Goal: Task Accomplishment & Management: Manage account settings

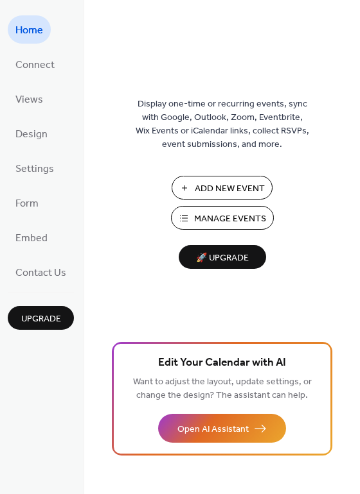
click at [200, 220] on span "Manage Events" at bounding box center [230, 219] width 72 height 13
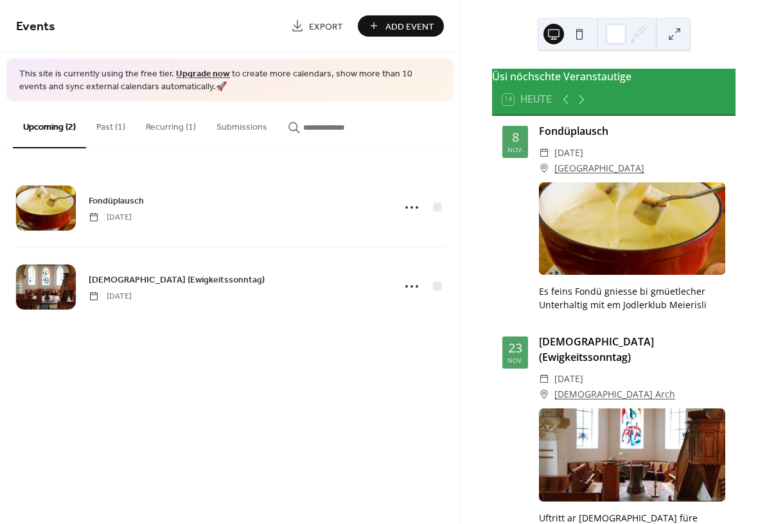
click at [45, 125] on button "Upcoming (2)" at bounding box center [49, 124] width 73 height 47
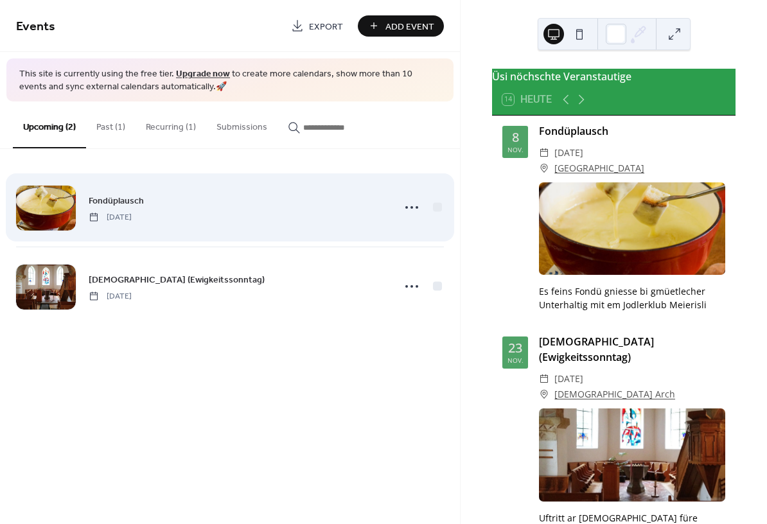
click at [45, 205] on div at bounding box center [46, 208] width 60 height 45
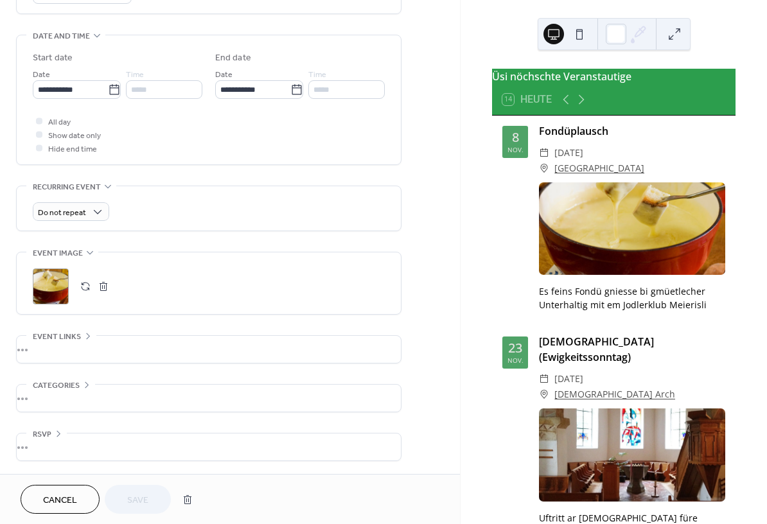
scroll to position [386, 0]
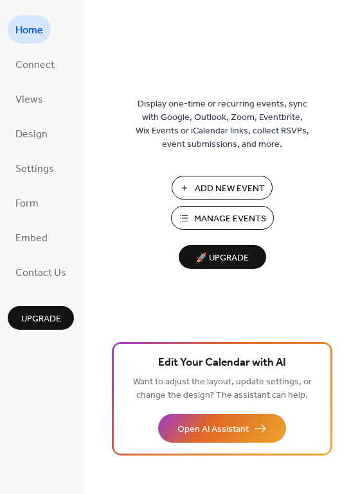
click at [229, 220] on span "Manage Events" at bounding box center [230, 219] width 72 height 13
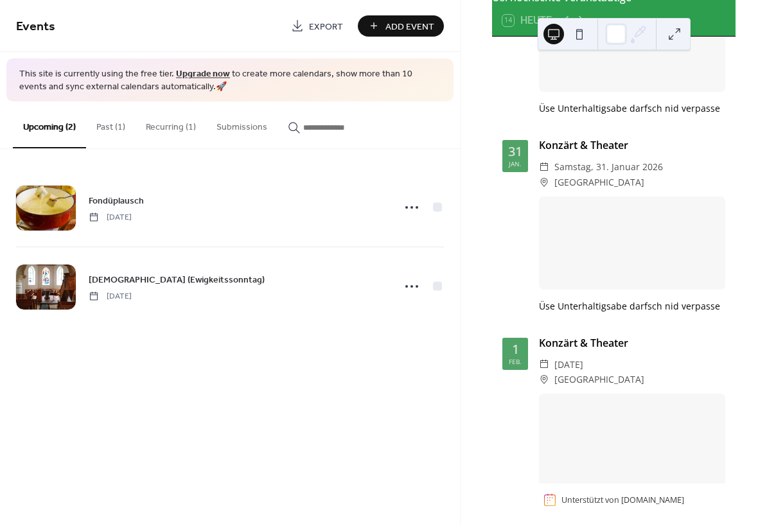
scroll to position [85, 0]
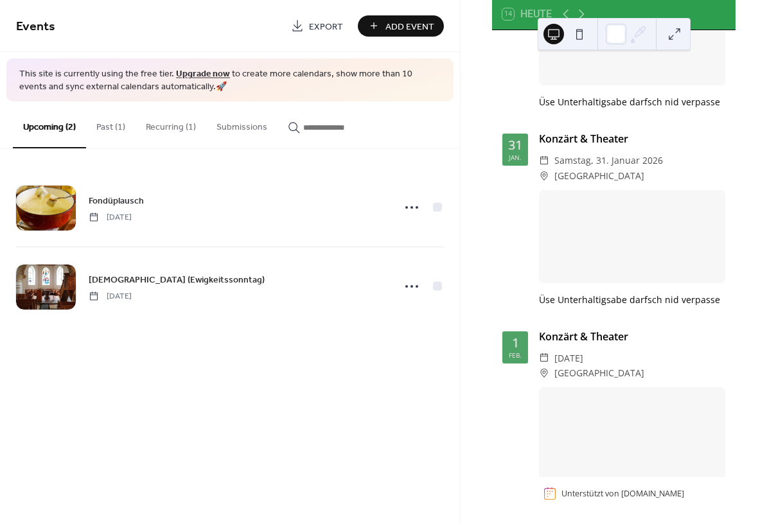
click at [630, 396] on div at bounding box center [632, 433] width 186 height 93
click at [629, 391] on div at bounding box center [632, 433] width 186 height 93
click at [107, 125] on button "Past (1)" at bounding box center [110, 124] width 49 height 46
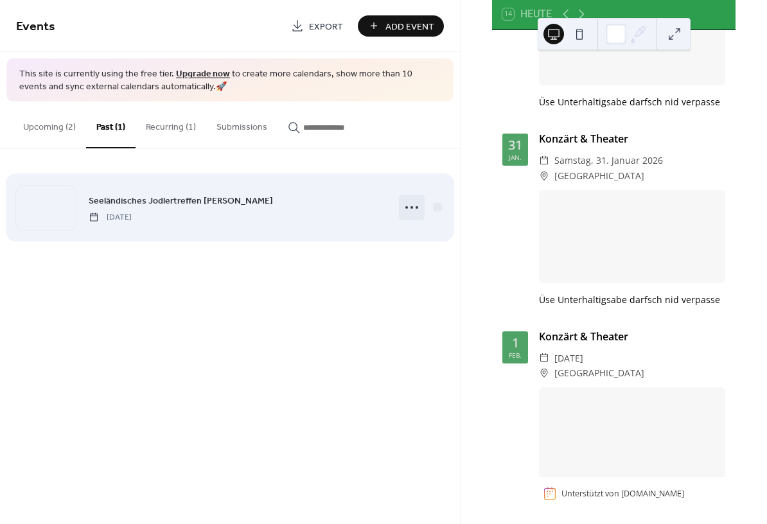
click at [412, 207] on circle at bounding box center [411, 207] width 3 height 3
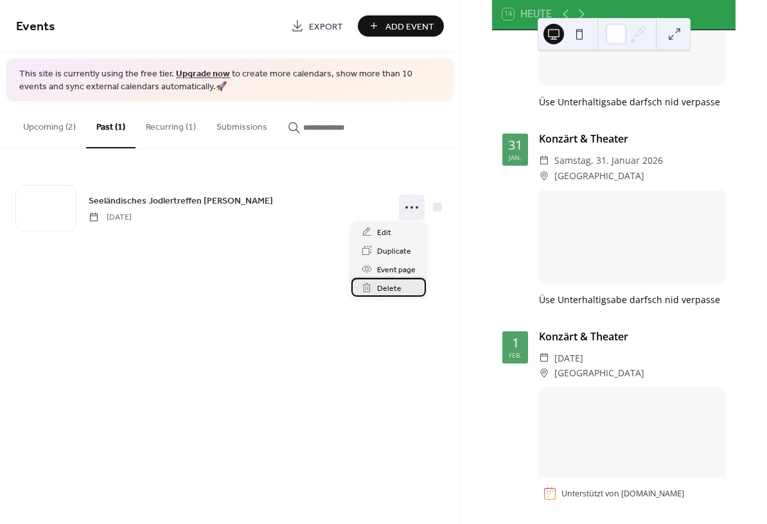
click at [379, 290] on span "Delete" at bounding box center [389, 288] width 24 height 13
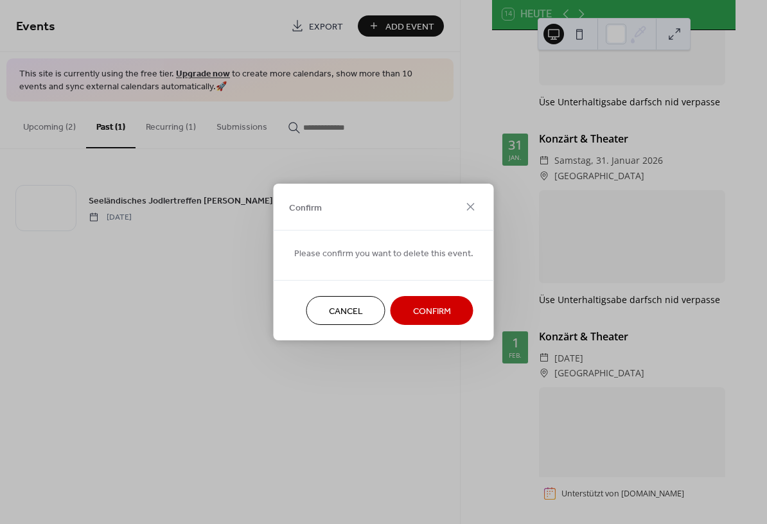
click at [421, 312] on span "Confirm" at bounding box center [432, 311] width 38 height 13
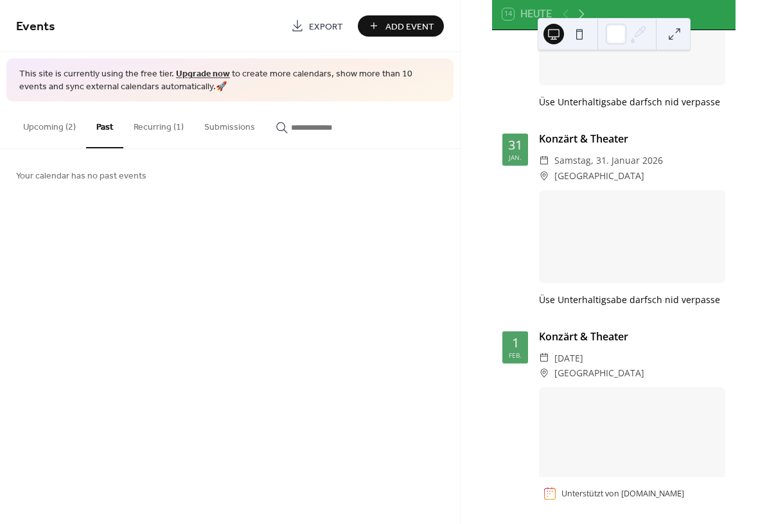
click at [53, 125] on button "Upcoming (2)" at bounding box center [49, 124] width 73 height 46
